Goal: Task Accomplishment & Management: Manage account settings

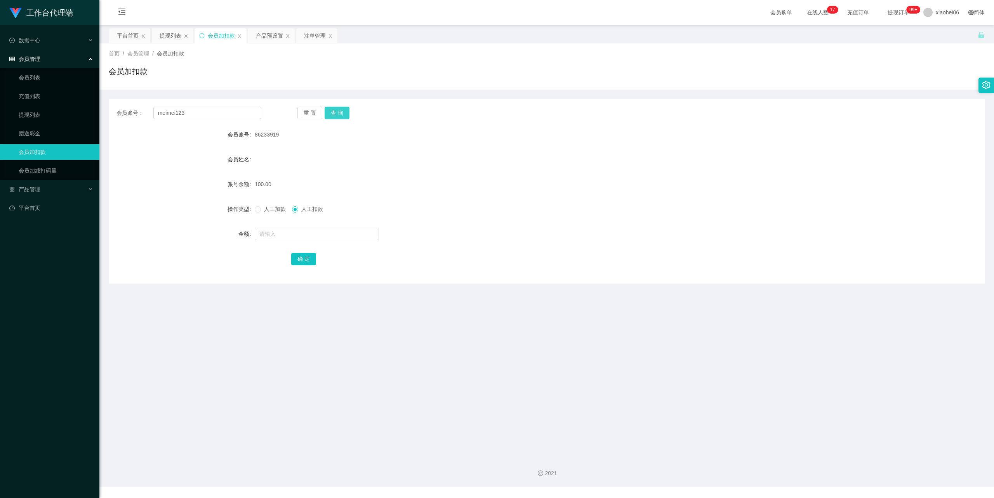
type input "meimei123"
click at [340, 113] on button "查 询" at bounding box center [337, 113] width 25 height 12
click at [305, 238] on input "text" at bounding box center [317, 234] width 124 height 12
type input "100"
drag, startPoint x: 307, startPoint y: 260, endPoint x: 398, endPoint y: 188, distance: 115.5
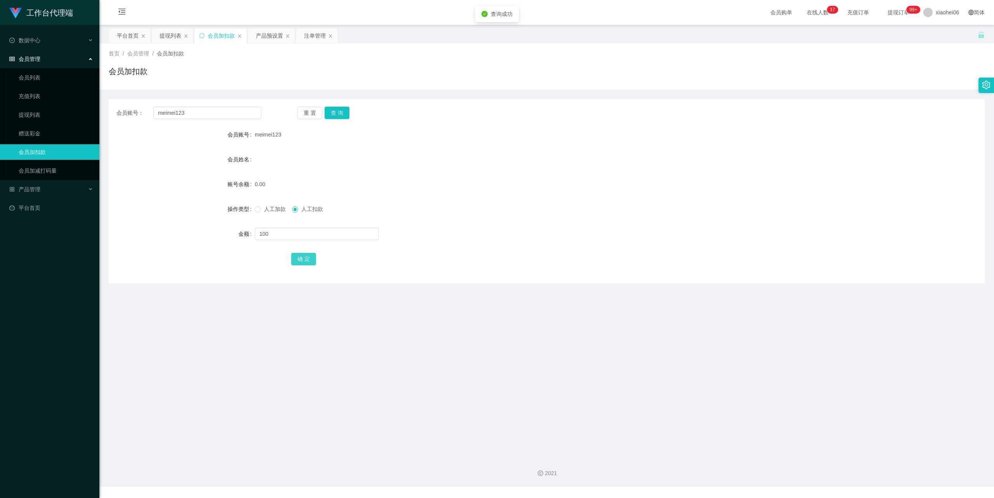
click at [307, 260] on button "确 定" at bounding box center [303, 259] width 25 height 12
drag, startPoint x: 80, startPoint y: 113, endPoint x: 159, endPoint y: 102, distance: 80.3
click at [54, 115] on section "工作台代理端 数据中心 会员管理 会员列表 充值列表 提现列表 赠送彩金 会员加扣款 会员加减打码量 产品管理 开奖记录 注单管理 产品列表 即时注单 产品预…" at bounding box center [497, 243] width 994 height 487
click at [280, 235] on input "text" at bounding box center [317, 234] width 124 height 12
type input "100"
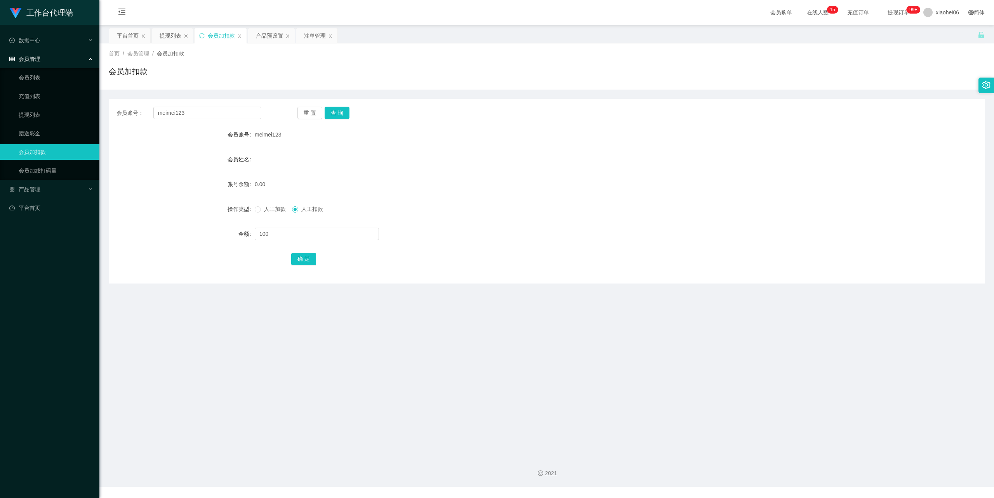
click at [261, 209] on span "人工加款" at bounding box center [275, 209] width 28 height 6
drag, startPoint x: 296, startPoint y: 263, endPoint x: 297, endPoint y: 259, distance: 4.5
click at [295, 263] on button "确 定" at bounding box center [303, 259] width 25 height 12
click at [302, 253] on button "确 定" at bounding box center [303, 259] width 25 height 12
click at [548, 175] on form "会员账号 meimei123 会员姓名 账号余额 100.00 操作类型 人工加款 人工扣款 金额 确 定" at bounding box center [547, 197] width 876 height 140
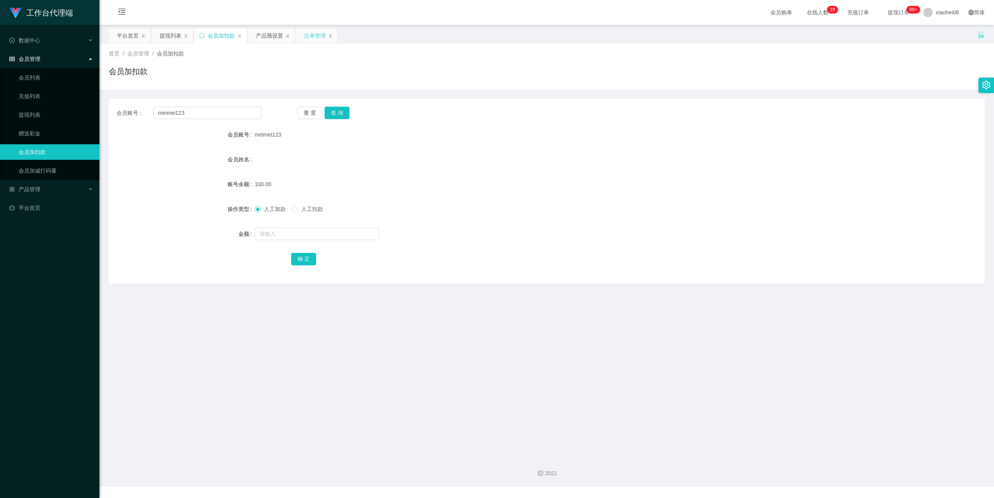
click at [310, 35] on div "注单管理" at bounding box center [315, 35] width 22 height 15
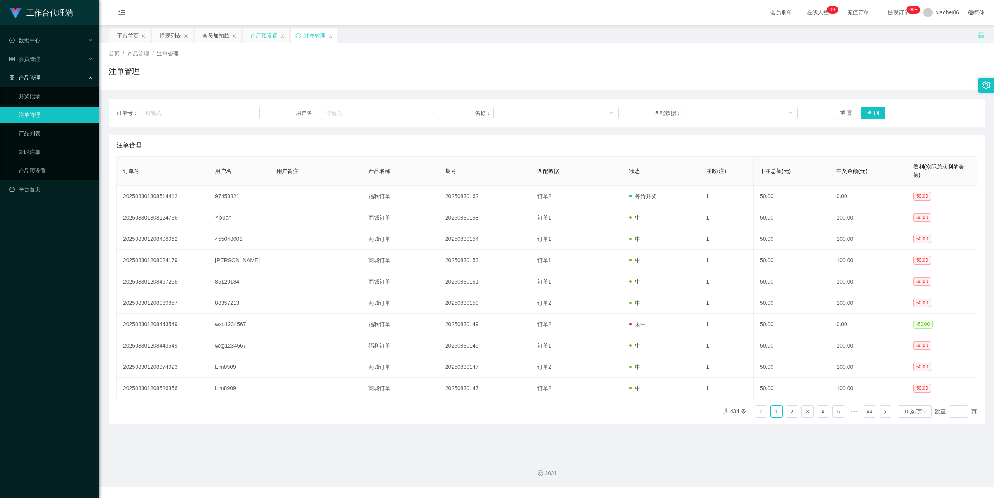
click at [273, 30] on div "产品预设置" at bounding box center [263, 35] width 27 height 15
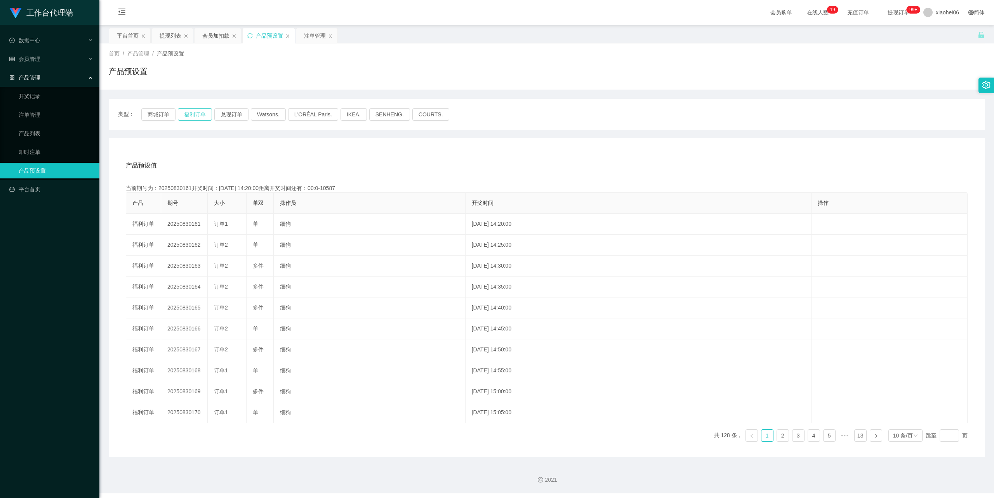
click at [191, 113] on button "福利订单" at bounding box center [195, 114] width 34 height 12
